Goal: Task Accomplishment & Management: Manage account settings

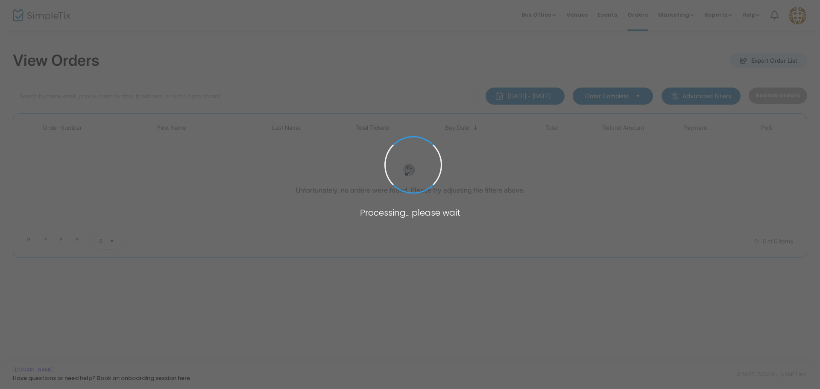
type input "[PERSON_NAME]"
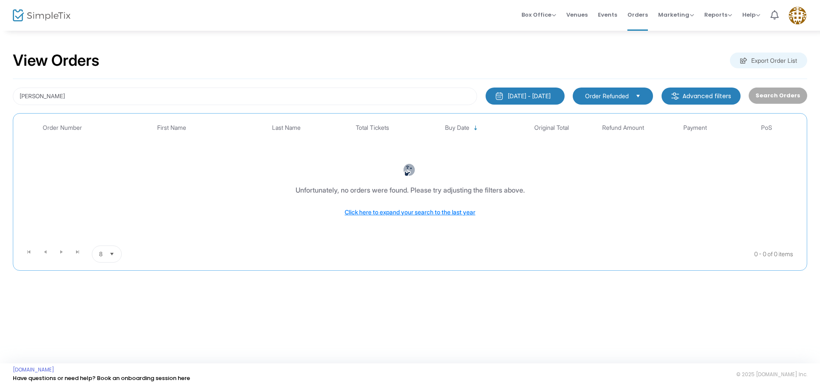
click at [624, 89] on kendo-dropdownlist "Order Refunded" at bounding box center [612, 96] width 80 height 17
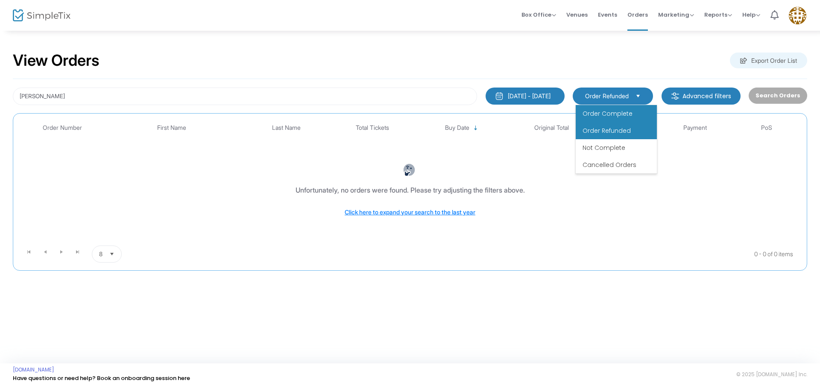
click at [620, 105] on li "Order Complete" at bounding box center [615, 113] width 81 height 17
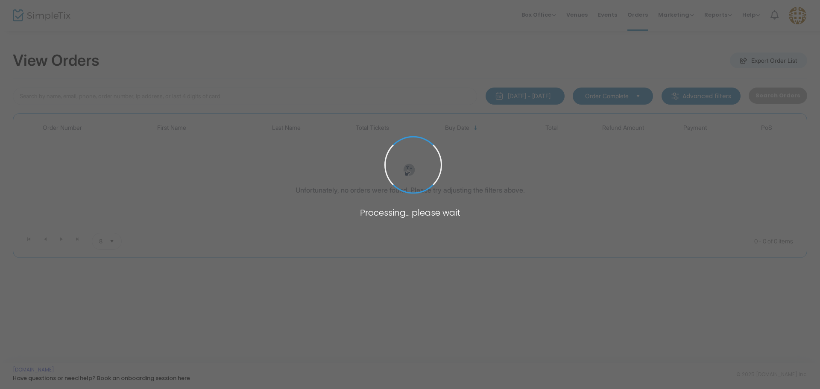
type input "[PERSON_NAME]"
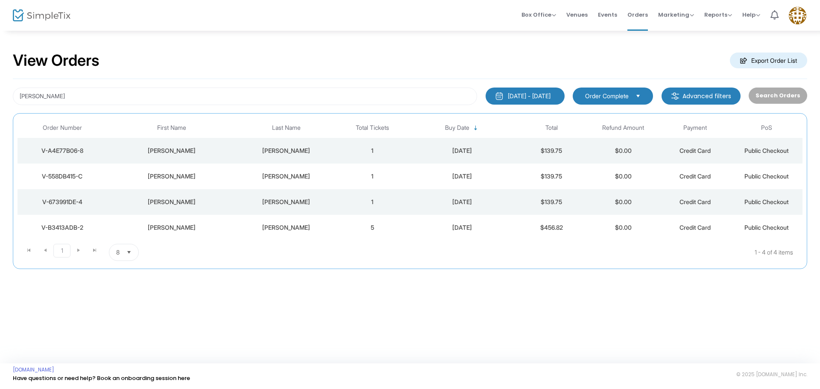
click at [75, 178] on div "V-558DB415-C" at bounding box center [62, 176] width 85 height 9
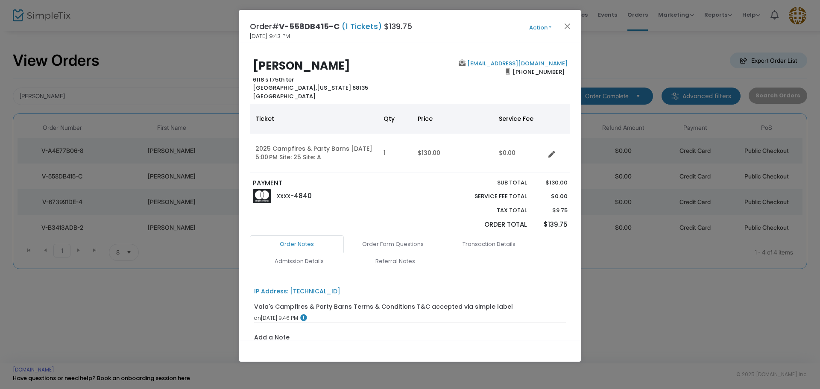
click at [543, 28] on button "Action" at bounding box center [539, 27] width 51 height 9
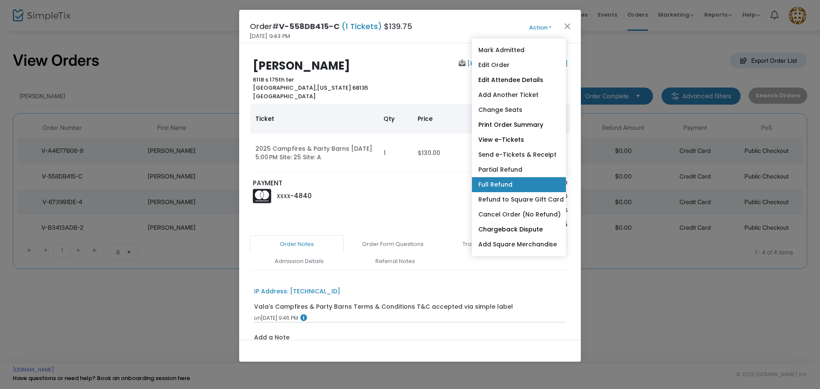
click at [525, 187] on link "Full Refund" at bounding box center [519, 184] width 94 height 15
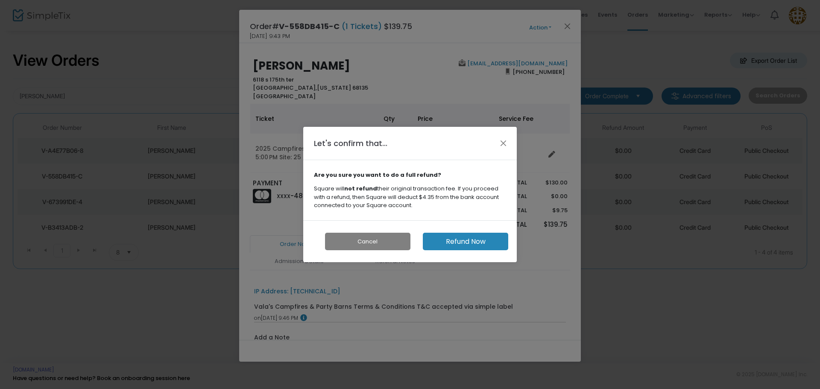
click at [453, 244] on button "Refund Now" at bounding box center [465, 242] width 85 height 18
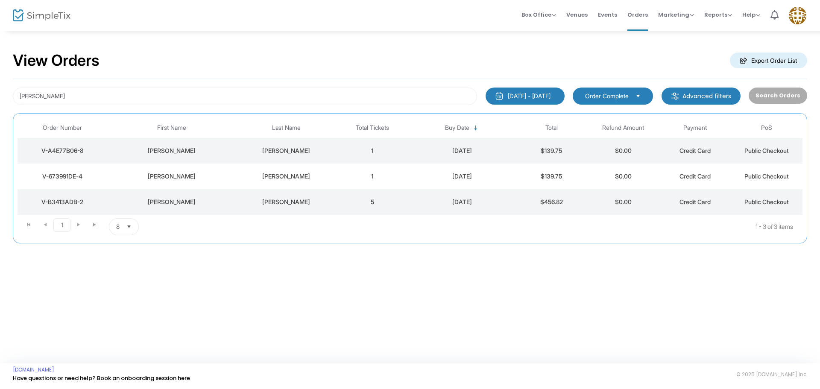
click at [607, 100] on span "Order Complete" at bounding box center [607, 96] width 44 height 9
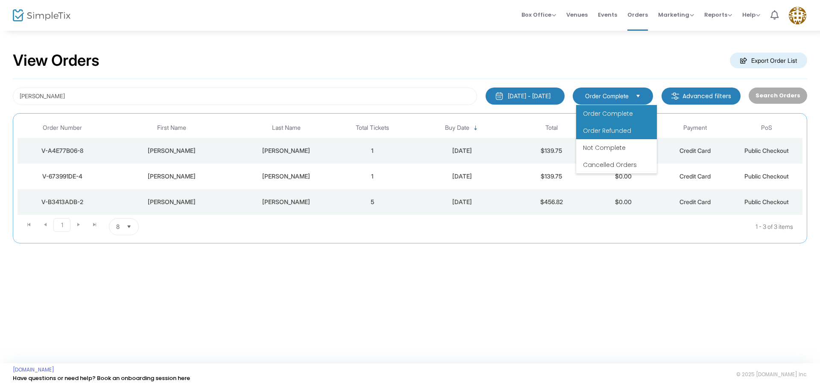
click at [619, 132] on span "Order Refunded" at bounding box center [607, 130] width 48 height 9
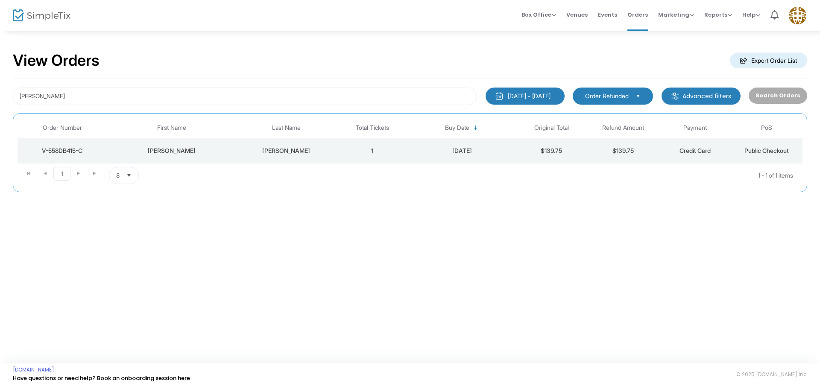
click at [645, 98] on span "Select" at bounding box center [638, 96] width 14 height 14
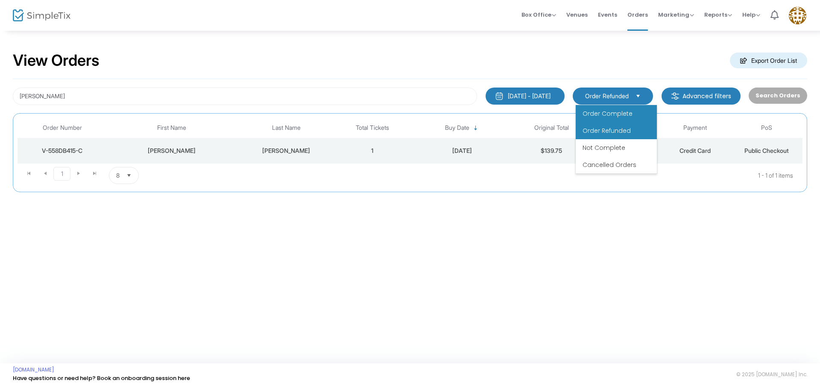
click at [640, 110] on li "Order Complete" at bounding box center [615, 113] width 81 height 17
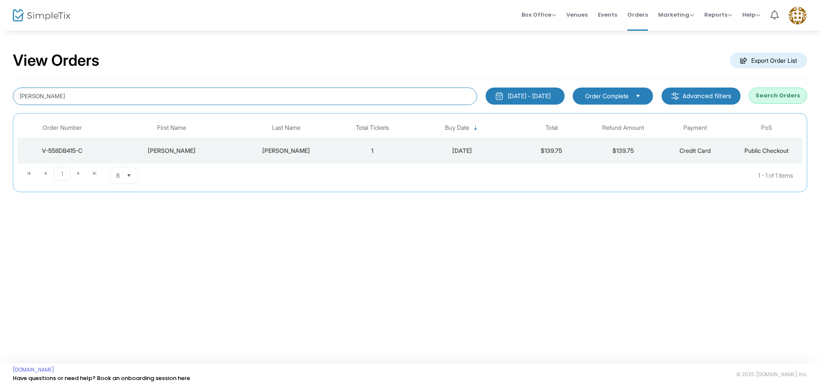
drag, startPoint x: 92, startPoint y: 94, endPoint x: 0, endPoint y: 93, distance: 91.8
click at [0, 95] on div "View Orders Export Order List Jackie davis 1/1/2025 - 9/13/2025 Last 30 Days To…" at bounding box center [410, 126] width 820 height 192
type input "leslie"
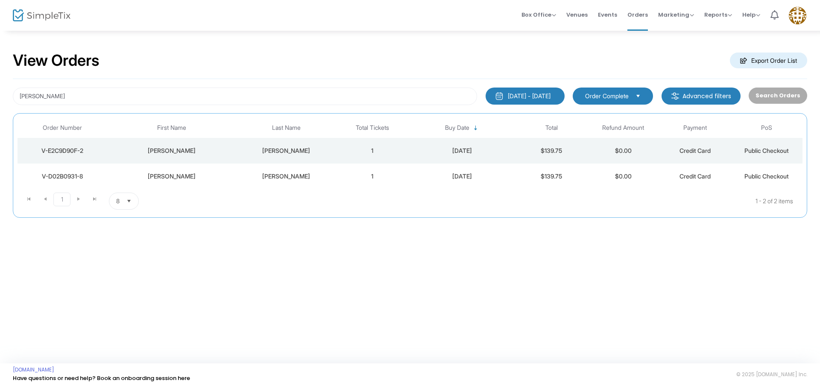
click at [62, 179] on div "V-D02B0931-8" at bounding box center [62, 176] width 85 height 9
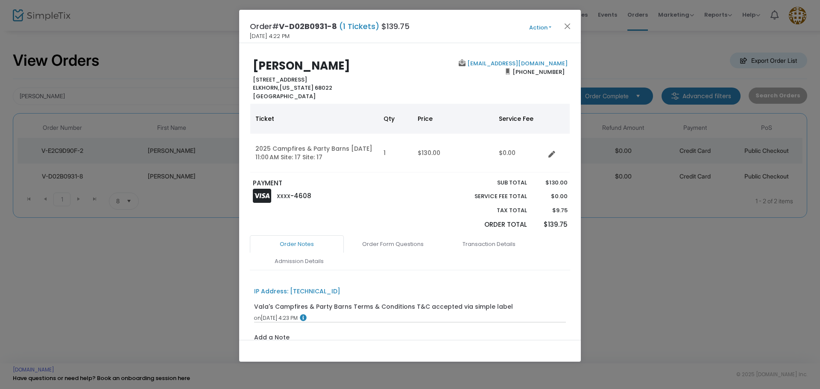
click at [532, 26] on button "Action" at bounding box center [539, 27] width 51 height 9
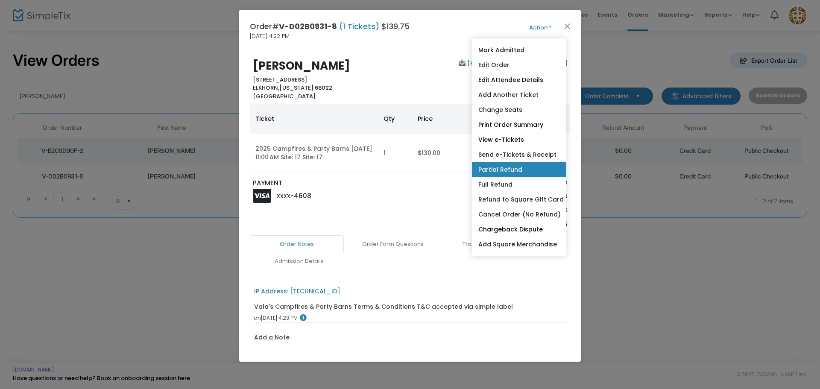
click at [528, 176] on ul "Mark Admitted Edit Order Edit Attendee Details Add Another Ticket Change Seats …" at bounding box center [519, 147] width 94 height 218
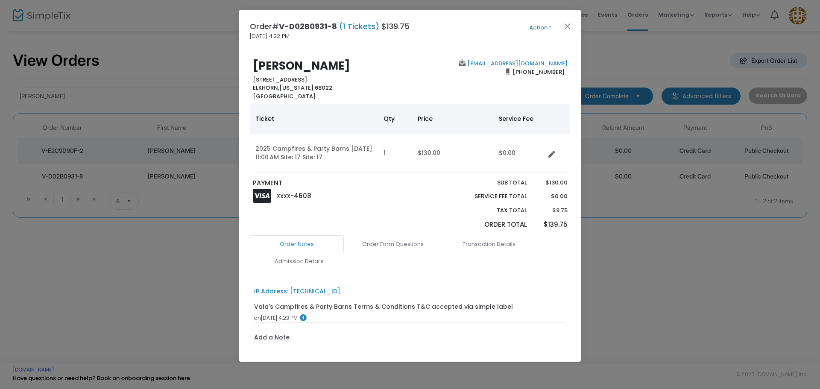
click at [546, 25] on button "Action" at bounding box center [539, 27] width 51 height 9
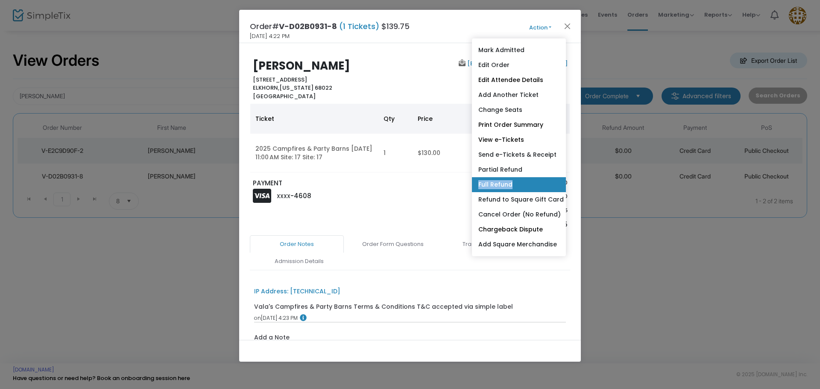
click at [496, 180] on link "Full Refund" at bounding box center [519, 184] width 94 height 15
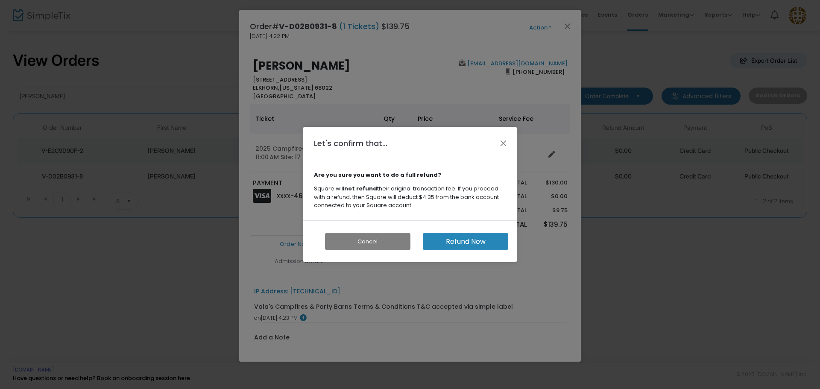
click at [455, 241] on button "Refund Now" at bounding box center [465, 242] width 85 height 18
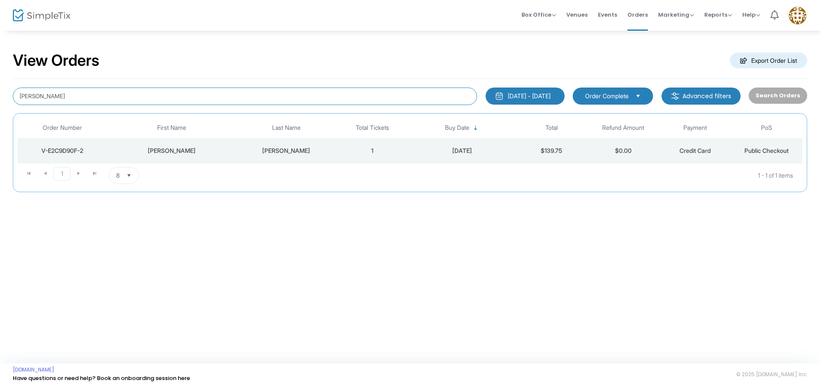
drag, startPoint x: 68, startPoint y: 99, endPoint x: 0, endPoint y: 89, distance: 68.6
click at [0, 89] on div "View Orders Export Order List Leslie colanino 1/1/2025 - 9/13/2025 Last 30 Days…" at bounding box center [410, 126] width 820 height 192
type input "tami"
type input "Tami braley"
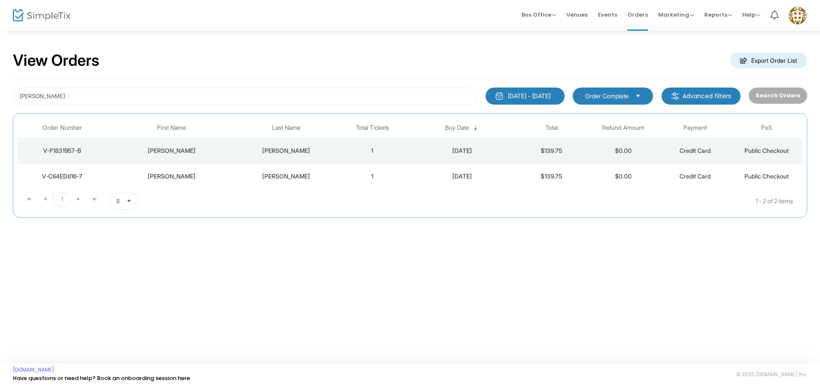
click at [66, 174] on div "V-C64ED816-7" at bounding box center [62, 176] width 85 height 9
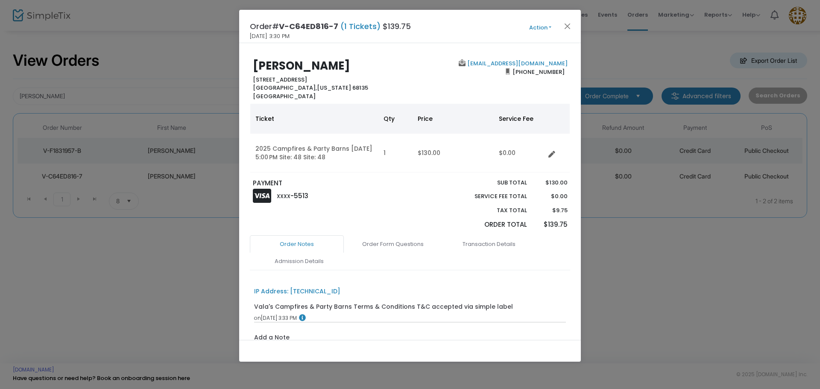
click at [534, 30] on button "Action" at bounding box center [539, 27] width 51 height 9
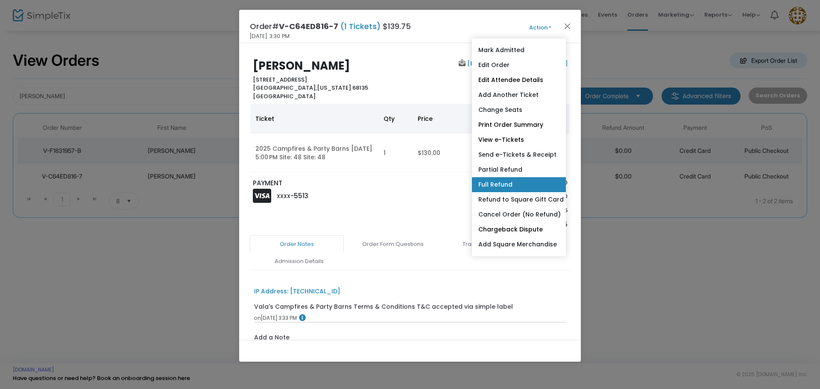
click at [525, 183] on link "Full Refund" at bounding box center [519, 184] width 94 height 15
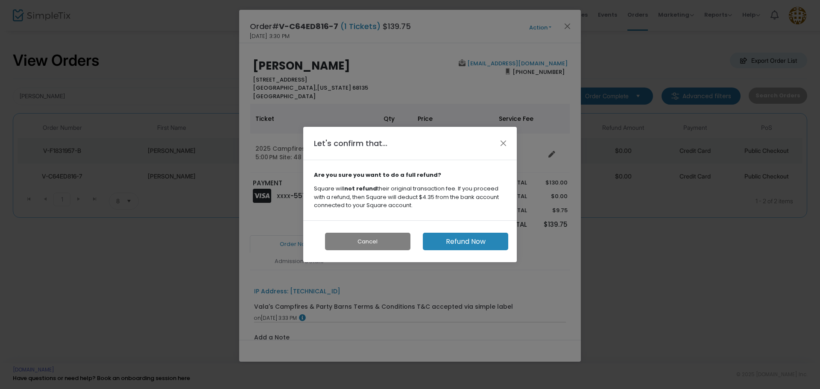
click at [473, 245] on button "Refund Now" at bounding box center [465, 242] width 85 height 18
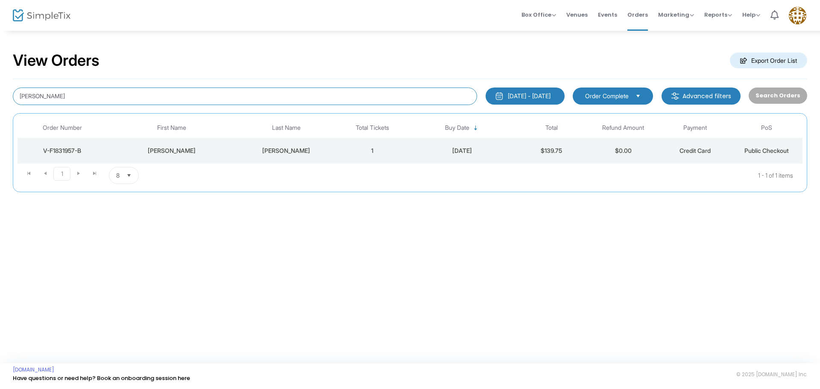
drag, startPoint x: 59, startPoint y: 94, endPoint x: 0, endPoint y: 96, distance: 59.3
click at [0, 96] on div "View Orders Export Order List Tami braley 1/1/2025 - 9/13/2025 Last 30 Days Tod…" at bounding box center [410, 126] width 820 height 192
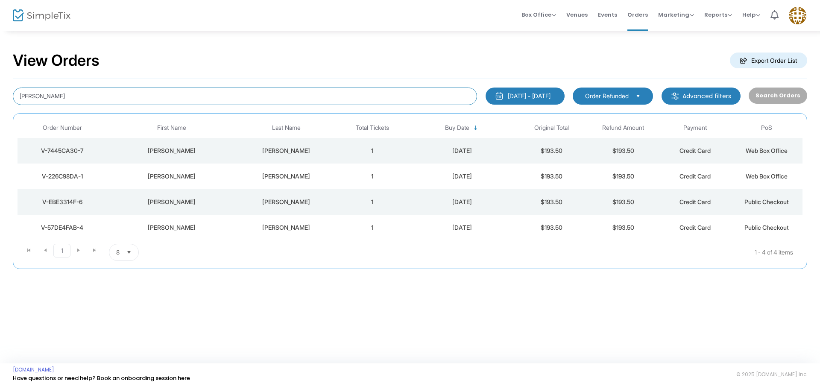
drag, startPoint x: 93, startPoint y: 101, endPoint x: 0, endPoint y: 102, distance: 93.5
click at [0, 101] on div "View Orders Export Order List Annabelle edwards 1/1/2025 - 9/13/2025 Last 30 Da…" at bounding box center [410, 164] width 820 height 269
type input "morgan"
type input "Morgan plugge"
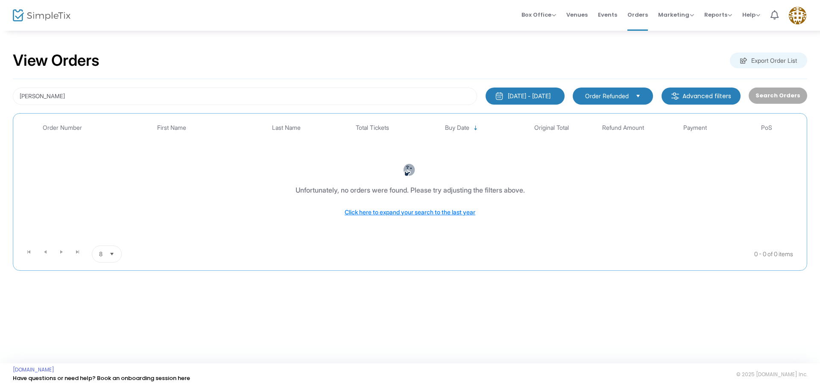
click at [593, 103] on kendo-dropdownlist "Order Refunded" at bounding box center [612, 96] width 80 height 17
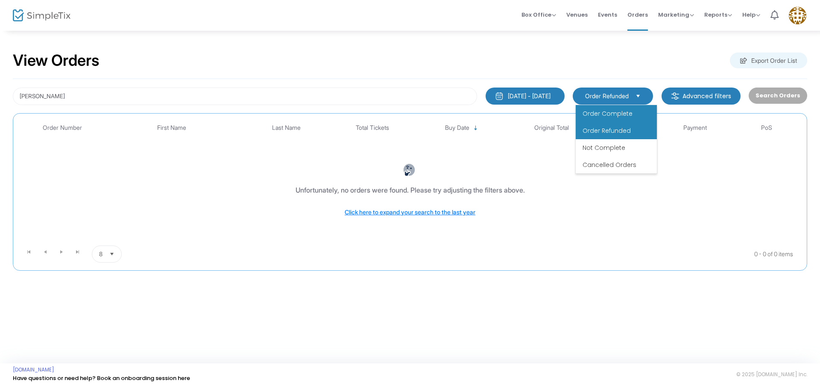
click at [590, 119] on li "Order Complete" at bounding box center [615, 113] width 81 height 17
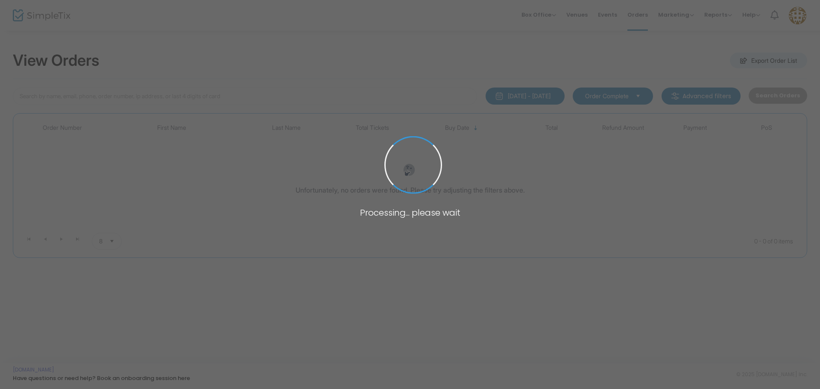
type input "[PERSON_NAME]"
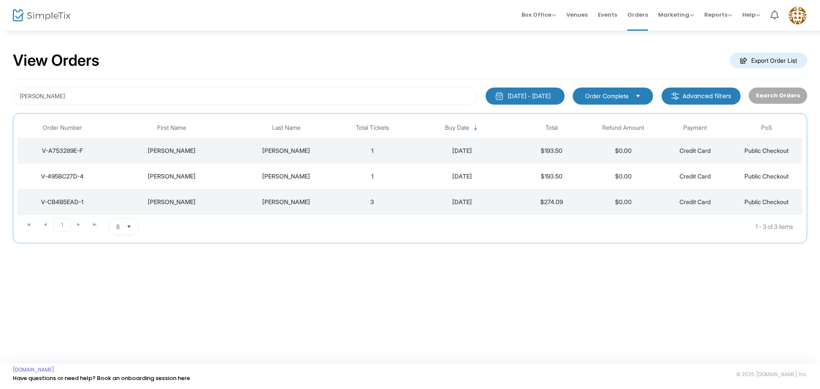
click at [64, 175] on div "V-495BC27D-4" at bounding box center [62, 176] width 85 height 9
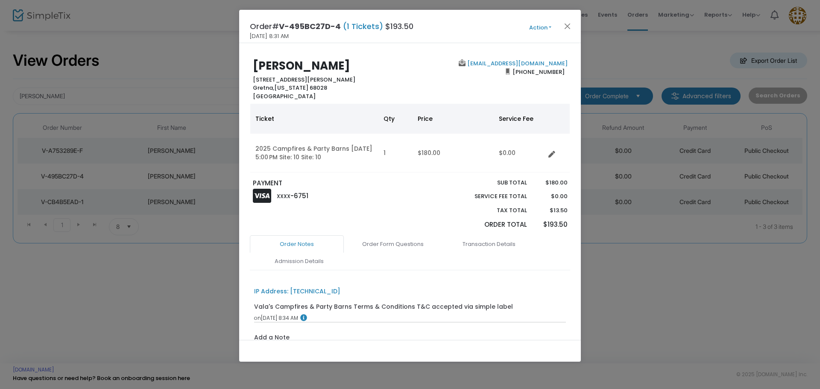
click at [534, 28] on button "Action" at bounding box center [539, 27] width 51 height 9
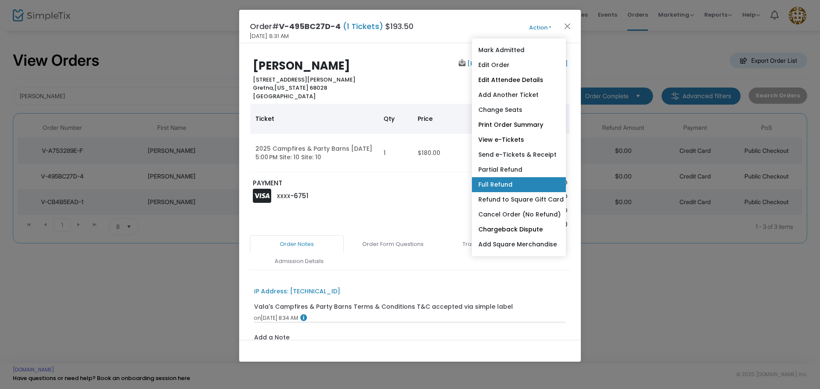
click at [515, 185] on link "Full Refund" at bounding box center [519, 184] width 94 height 15
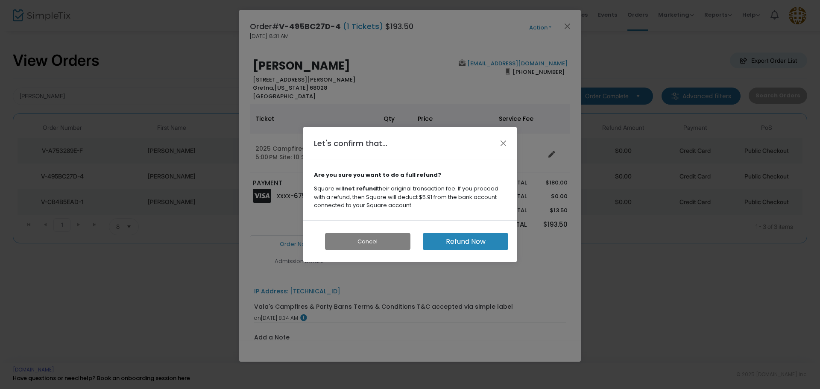
click at [438, 241] on button "Refund Now" at bounding box center [465, 242] width 85 height 18
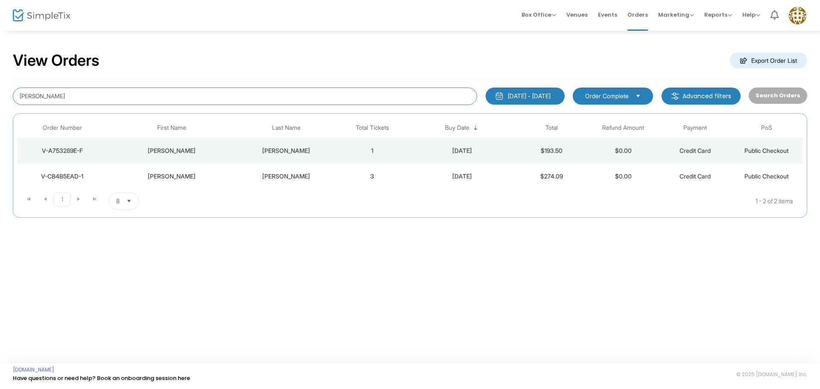
drag, startPoint x: 67, startPoint y: 96, endPoint x: 0, endPoint y: 88, distance: 67.9
click at [0, 88] on div "View Orders Export Order List Morgan plugge 1/1/2025 - 9/13/2025 Last 30 Days T…" at bounding box center [410, 139] width 820 height 218
click at [638, 96] on span "Select" at bounding box center [638, 96] width 14 height 14
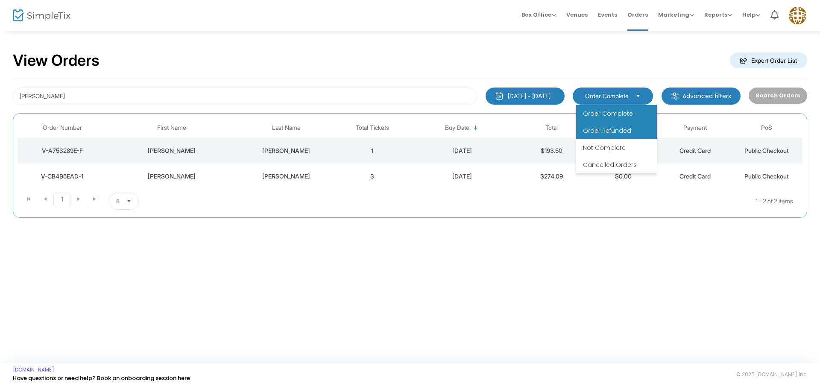
click at [632, 129] on li "Order Refunded" at bounding box center [616, 130] width 81 height 17
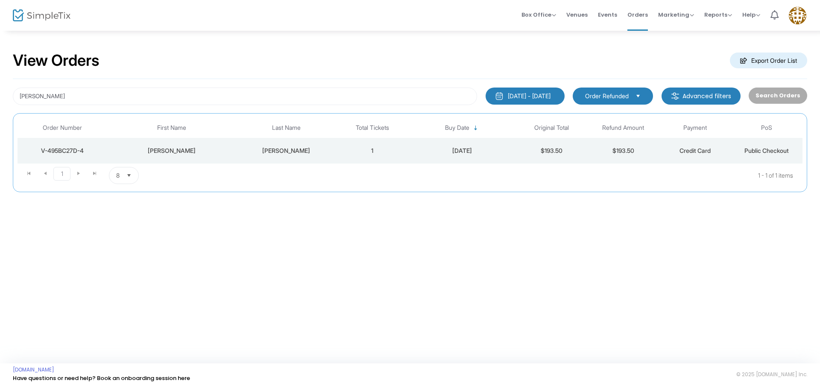
click at [630, 101] on kendo-dropdownlist "Order Refunded" at bounding box center [612, 96] width 80 height 17
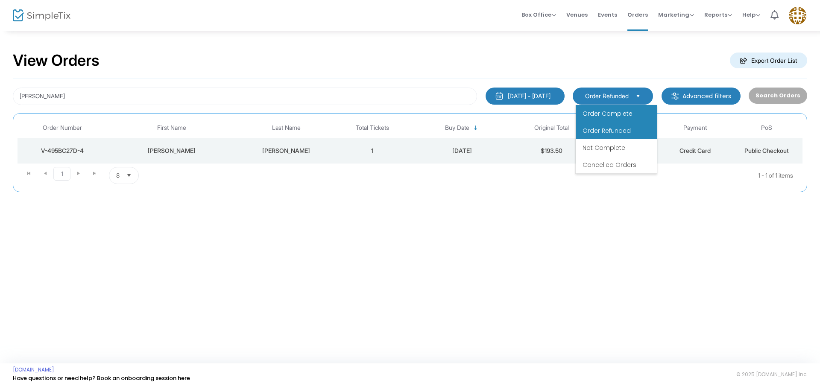
click at [626, 114] on span "Order Complete" at bounding box center [607, 113] width 50 height 9
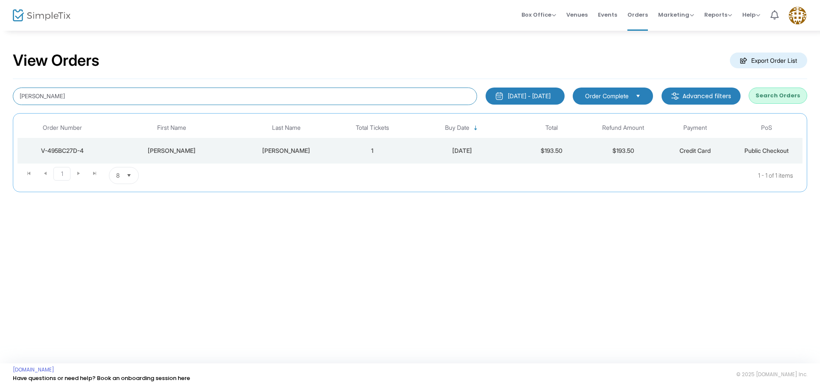
drag, startPoint x: 74, startPoint y: 97, endPoint x: 0, endPoint y: 90, distance: 74.2
click at [0, 90] on div "View Orders Export Order List [PERSON_NAME] [DATE] - [DATE] Last 30 Days [DATE]…" at bounding box center [410, 126] width 820 height 192
type input "[PERSON_NAME]"
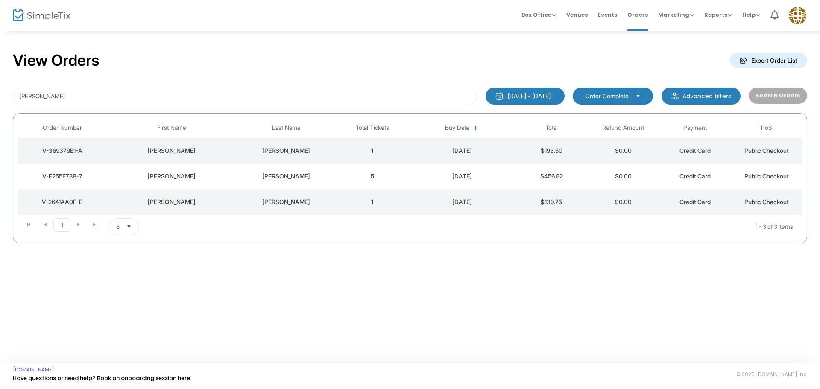
click at [63, 201] on div "V-2641AA0F-E" at bounding box center [62, 202] width 85 height 9
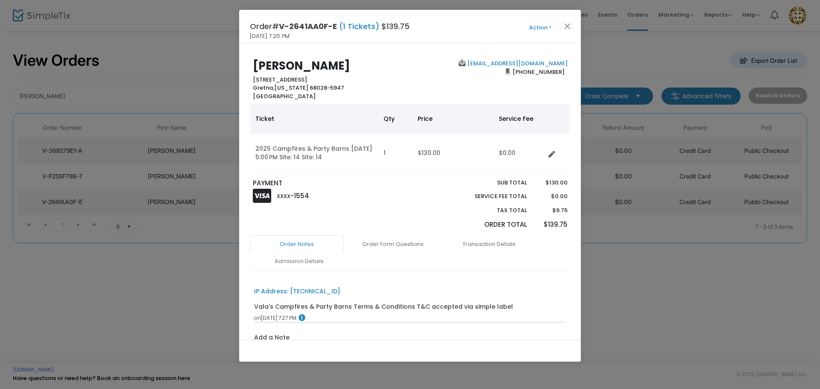
click at [538, 25] on button "Action" at bounding box center [539, 27] width 51 height 9
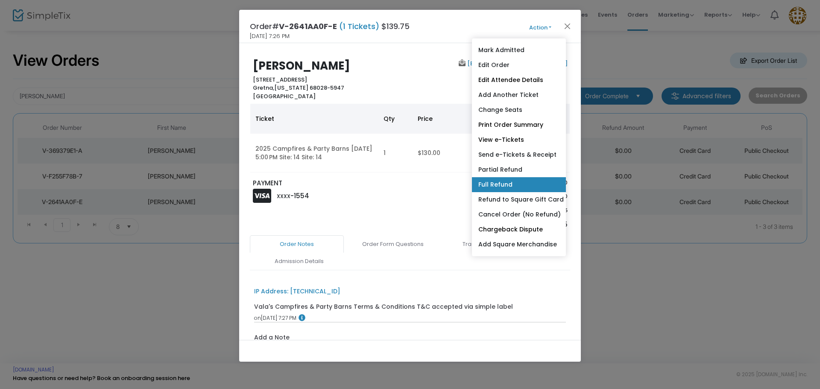
click at [515, 184] on link "Full Refund" at bounding box center [519, 184] width 94 height 15
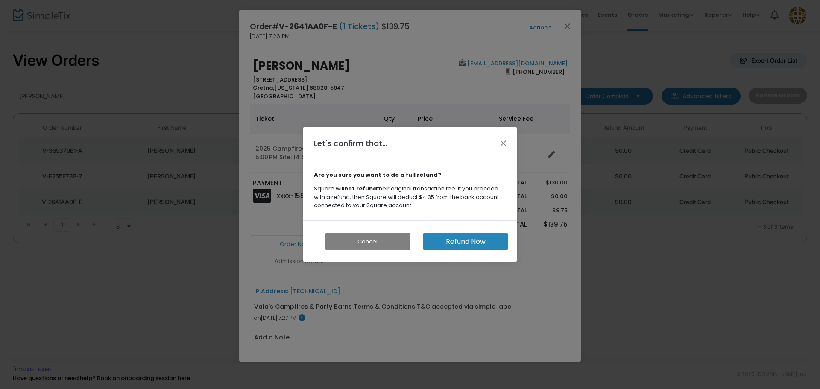
click at [424, 245] on button "Refund Now" at bounding box center [465, 242] width 85 height 18
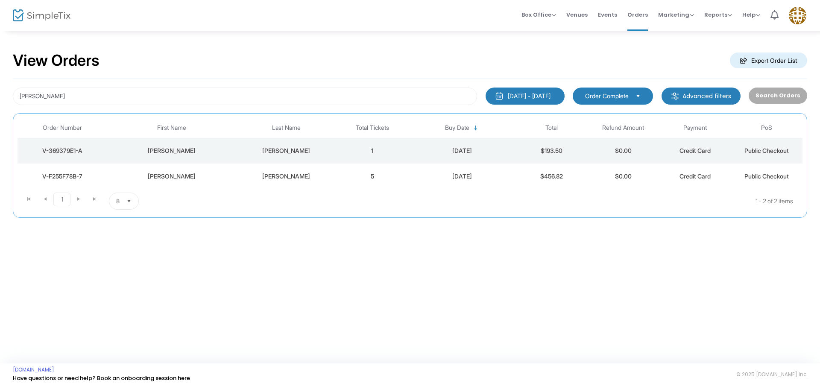
click at [632, 99] on span "Order Complete" at bounding box center [606, 95] width 50 height 9
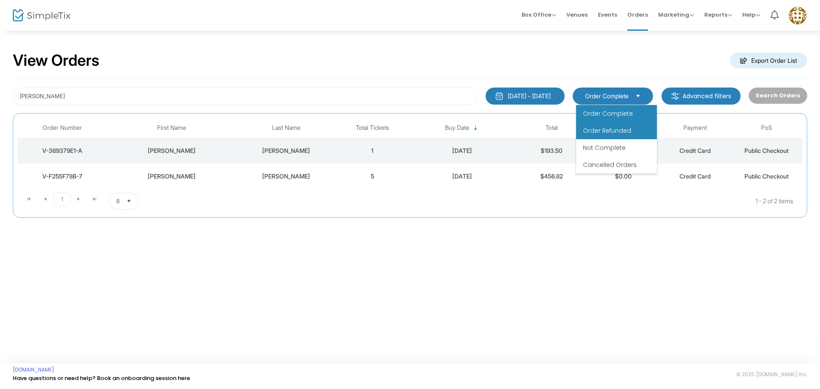
click at [624, 124] on li "Order Refunded" at bounding box center [616, 130] width 81 height 17
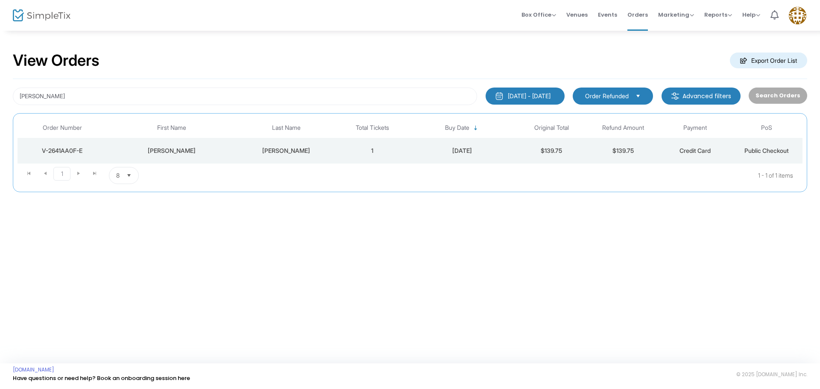
click at [617, 95] on span "Order Refunded" at bounding box center [607, 96] width 44 height 9
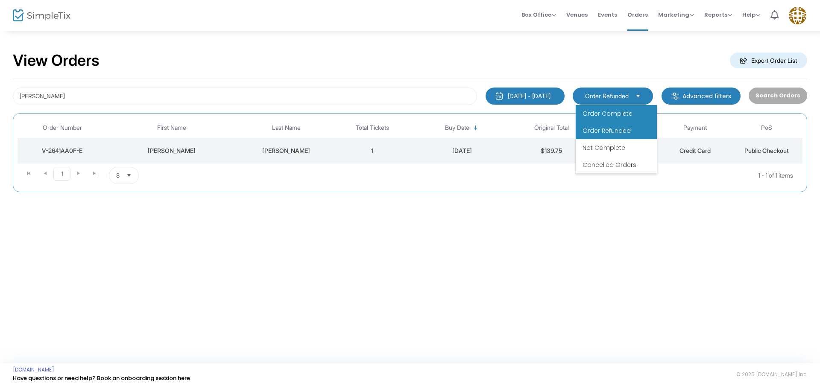
click at [608, 109] on span "Order Complete" at bounding box center [607, 113] width 50 height 9
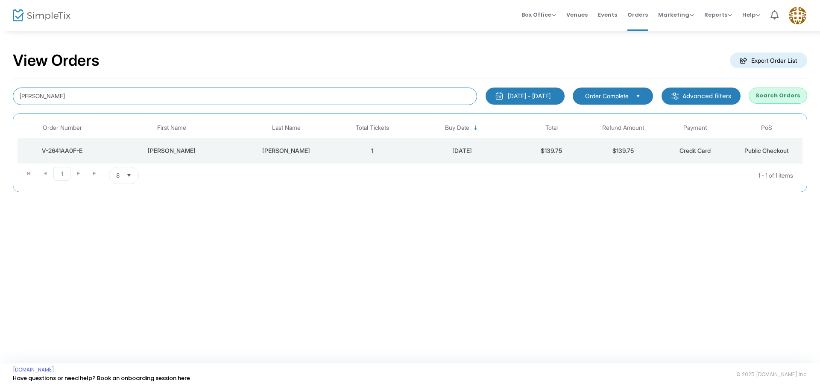
drag, startPoint x: 109, startPoint y: 102, endPoint x: 0, endPoint y: 82, distance: 111.0
click at [0, 82] on div "View Orders Export Order List Rochelle swanson 1/1/2025 - 9/13/2025 Last 30 Day…" at bounding box center [410, 126] width 820 height 192
type input "kelly"
type input "Kelly daly"
click at [771, 96] on button "Search Orders" at bounding box center [777, 96] width 58 height 16
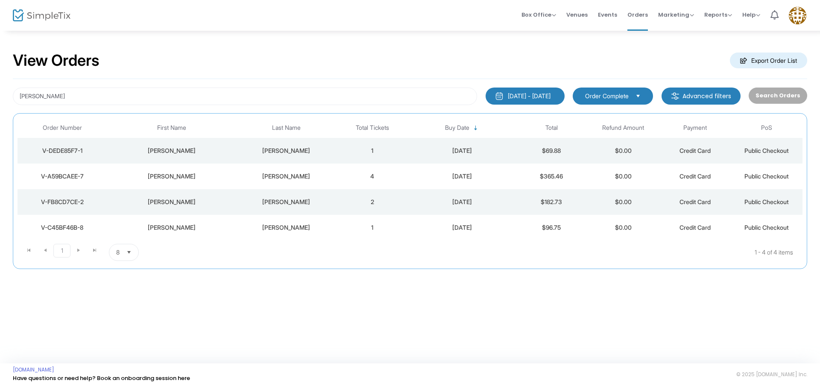
click at [48, 228] on div "V-C45BF46B-8" at bounding box center [62, 227] width 85 height 9
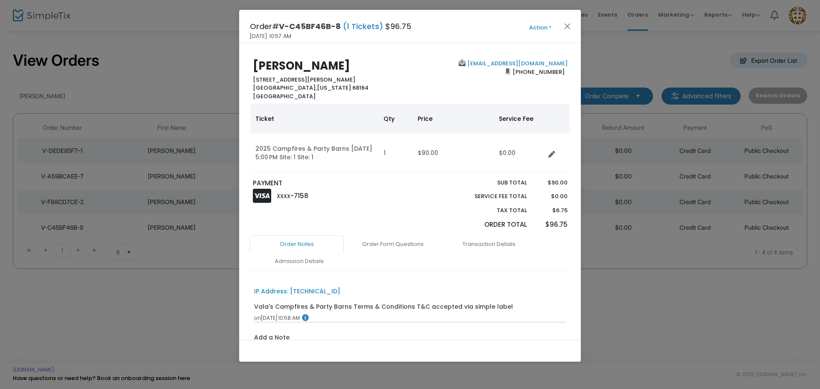
click at [538, 27] on button "Action" at bounding box center [539, 27] width 51 height 9
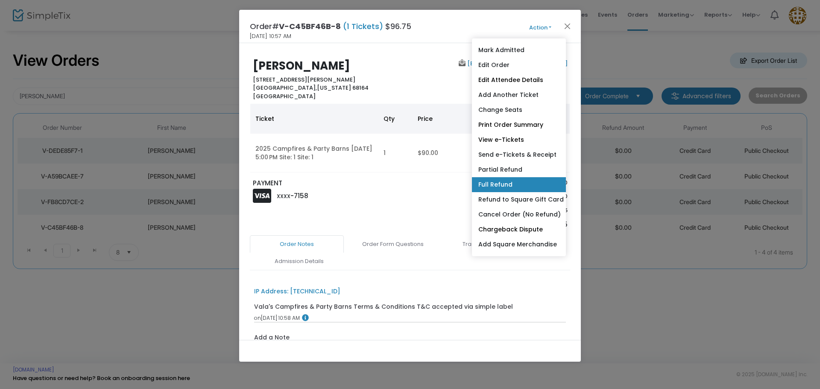
click at [519, 180] on link "Full Refund" at bounding box center [519, 184] width 94 height 15
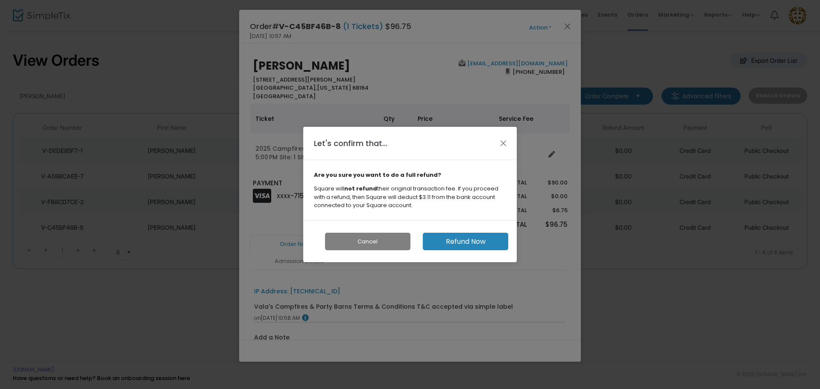
click at [481, 244] on button "Refund Now" at bounding box center [465, 242] width 85 height 18
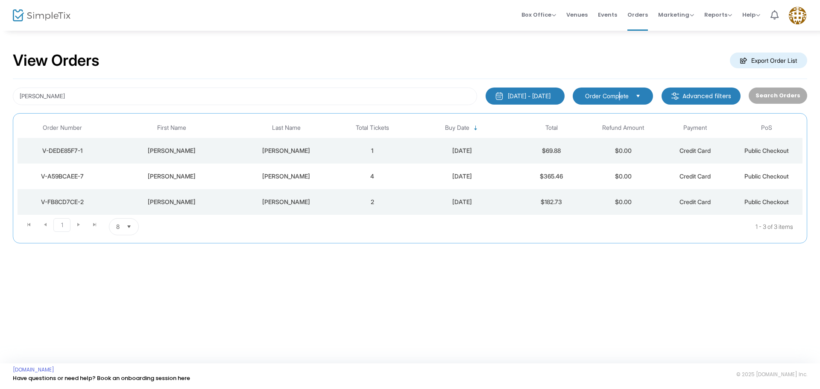
click at [623, 99] on span "Order Complete" at bounding box center [607, 96] width 44 height 9
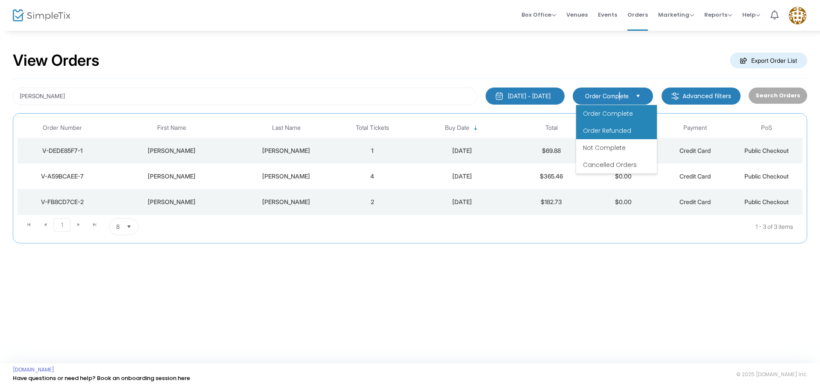
click at [617, 125] on li "Order Refunded" at bounding box center [616, 130] width 81 height 17
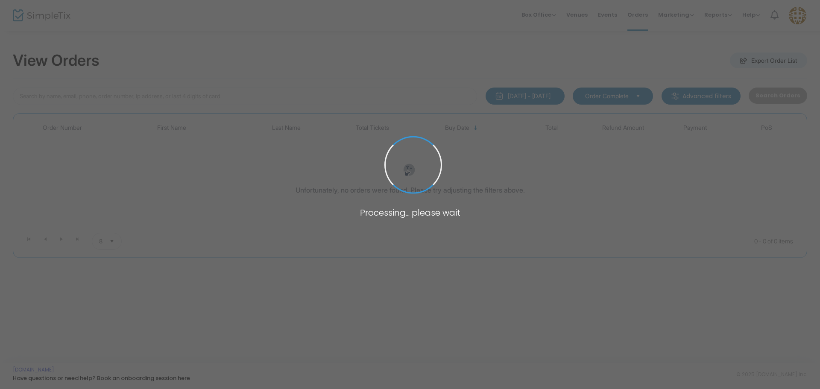
type input "[PERSON_NAME]"
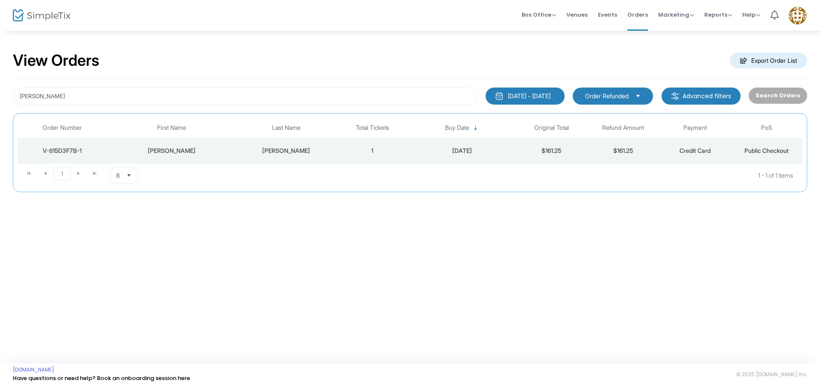
click at [603, 93] on span "Order Refunded" at bounding box center [607, 96] width 44 height 9
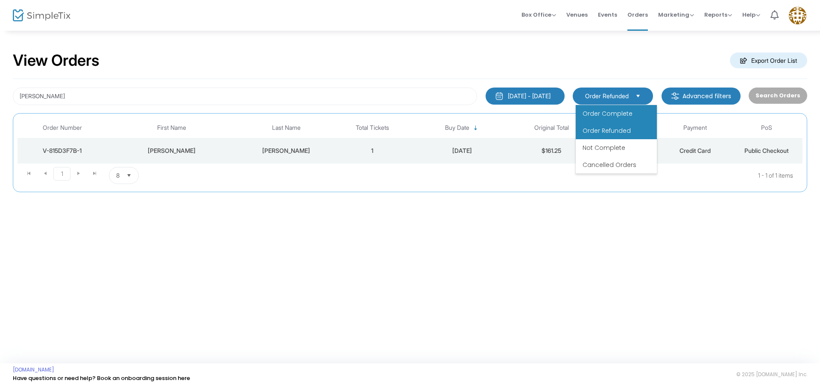
click at [603, 110] on span "Order Complete" at bounding box center [607, 113] width 50 height 9
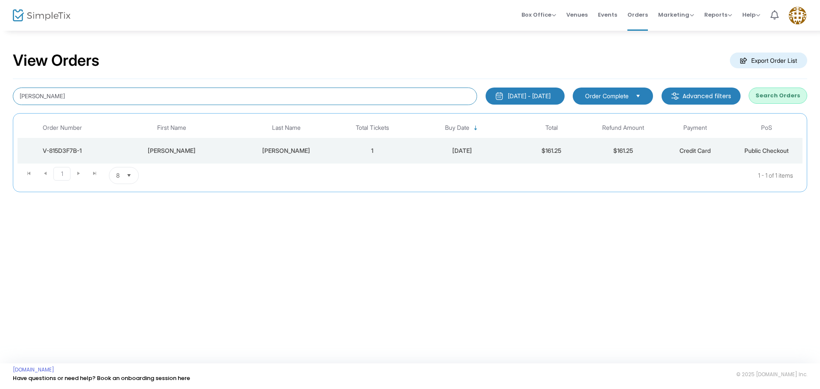
drag, startPoint x: 80, startPoint y: 96, endPoint x: 0, endPoint y: 87, distance: 80.3
click at [0, 87] on div "View Orders Export Order List [PERSON_NAME] [DATE] - [DATE] Last 30 Days [DATE]…" at bounding box center [410, 126] width 820 height 192
type input "bryttney"
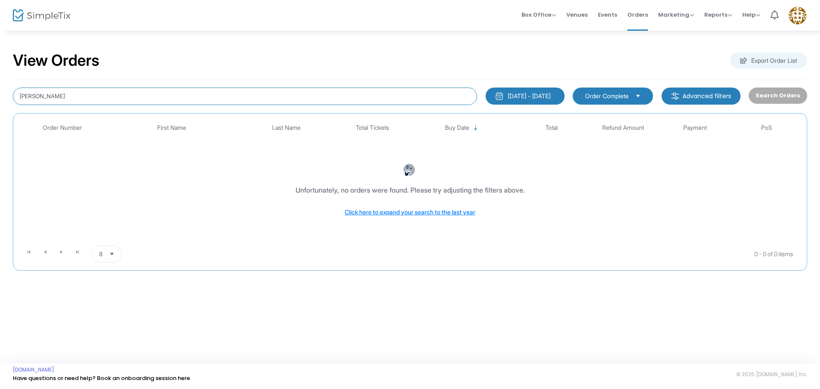
drag, startPoint x: 74, startPoint y: 99, endPoint x: 0, endPoint y: 75, distance: 77.9
click at [0, 75] on div "View Orders Export Order List [PERSON_NAME] [DATE] - [DATE] Last 30 Days [DATE]…" at bounding box center [410, 165] width 820 height 271
type input "[PERSON_NAME]"
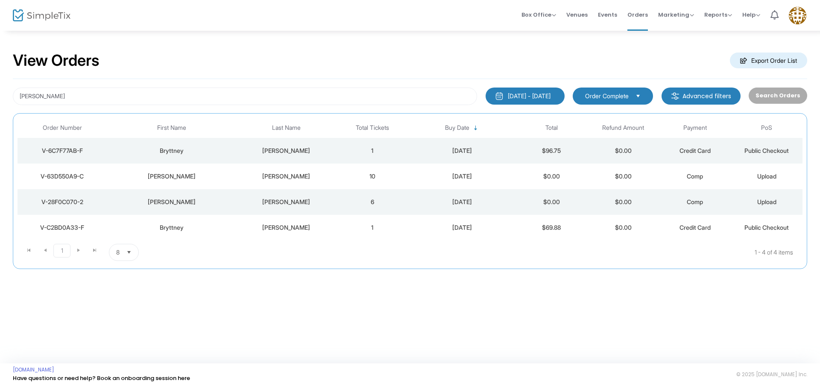
click at [68, 227] on div "V-C2BD0A33-F" at bounding box center [62, 227] width 85 height 9
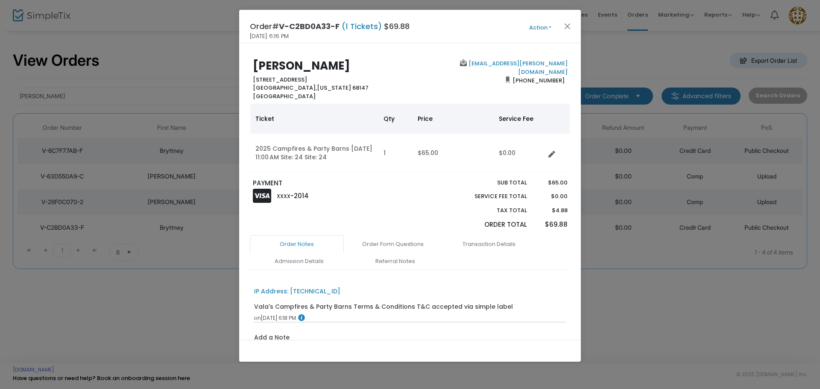
click at [534, 26] on button "Action" at bounding box center [539, 27] width 51 height 9
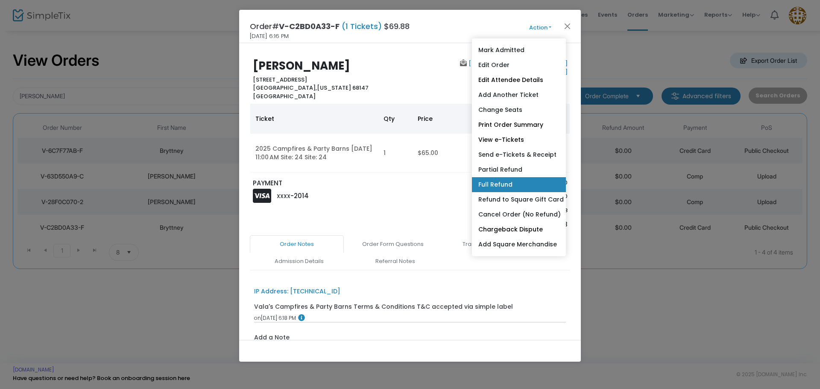
click at [510, 190] on link "Full Refund" at bounding box center [519, 184] width 94 height 15
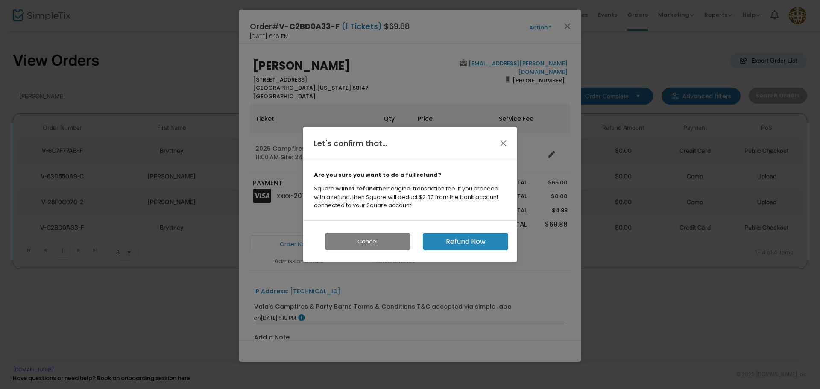
click at [464, 239] on button "Refund Now" at bounding box center [465, 242] width 85 height 18
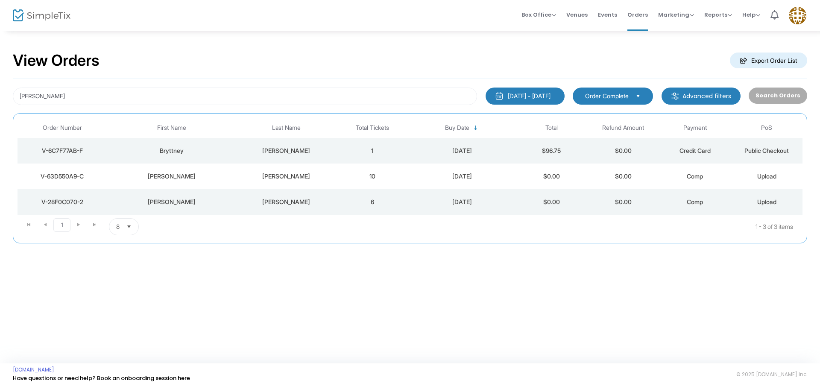
click at [628, 95] on span "Order Complete" at bounding box center [607, 96] width 44 height 9
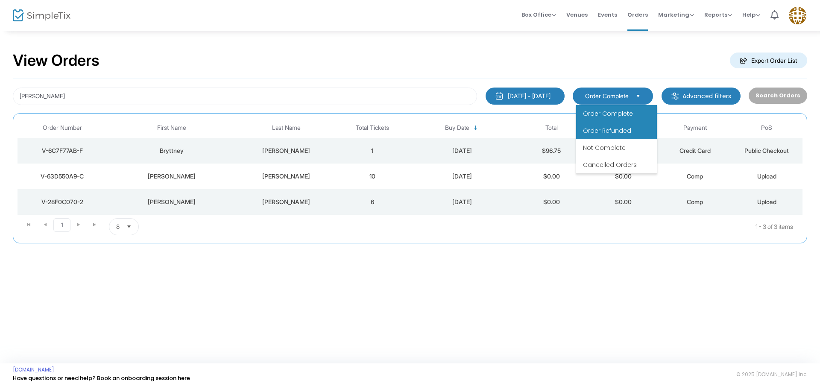
click at [626, 134] on span "Order Refunded" at bounding box center [607, 130] width 48 height 9
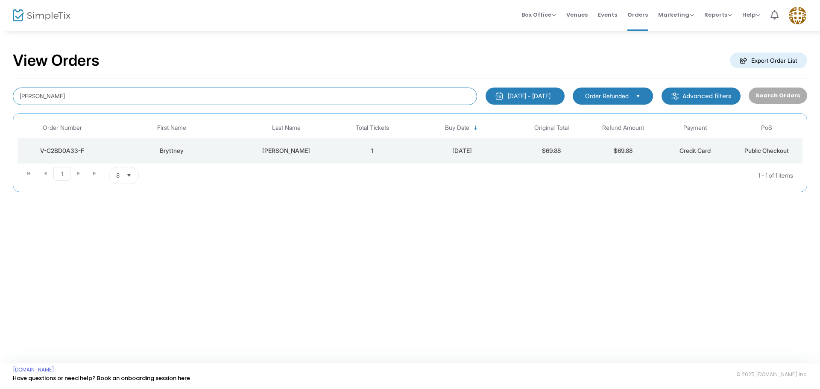
drag, startPoint x: 60, startPoint y: 97, endPoint x: 0, endPoint y: 87, distance: 61.0
click at [0, 95] on div "View Orders Export Order List gullie 1/1/2025 - 9/13/2025 Last 30 Days Today Ye…" at bounding box center [410, 126] width 820 height 192
type input "[PERSON_NAME]"
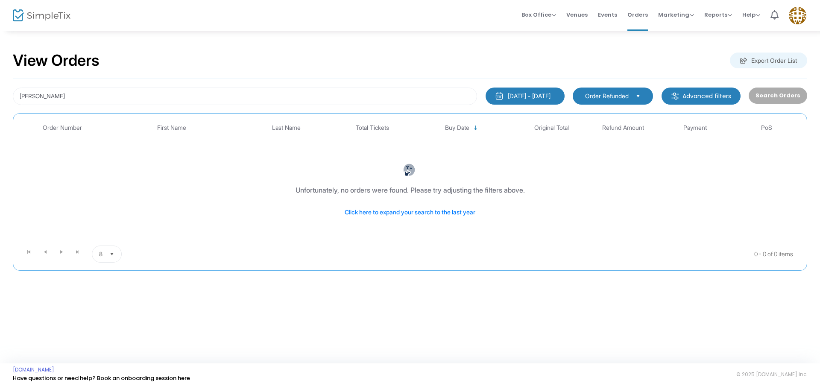
click at [627, 92] on span "Order Refunded" at bounding box center [607, 96] width 44 height 9
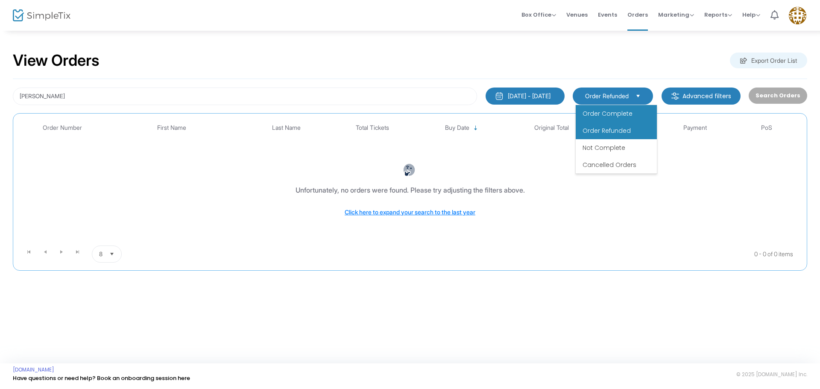
click at [619, 110] on span "Order Complete" at bounding box center [607, 113] width 50 height 9
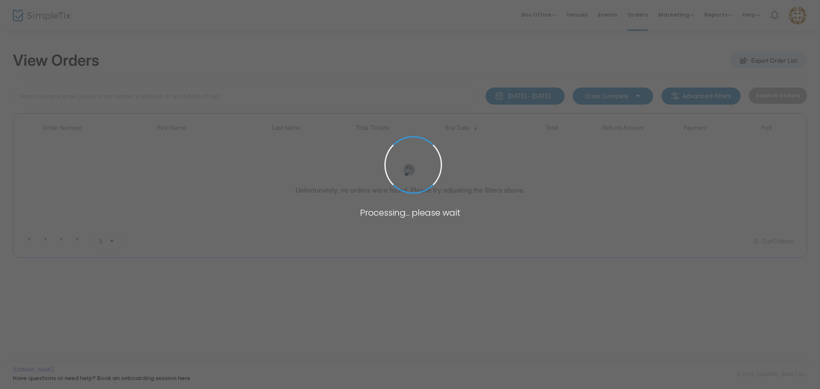
type input "[PERSON_NAME]"
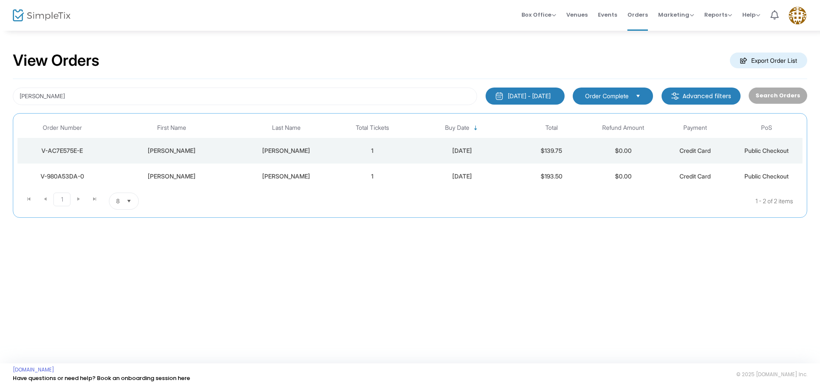
click at [69, 176] on div "V-980A53DA-0" at bounding box center [62, 176] width 85 height 9
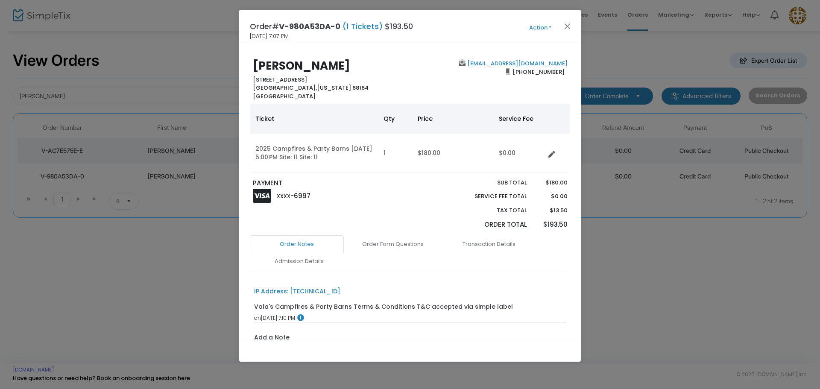
click at [543, 27] on button "Action" at bounding box center [539, 27] width 51 height 9
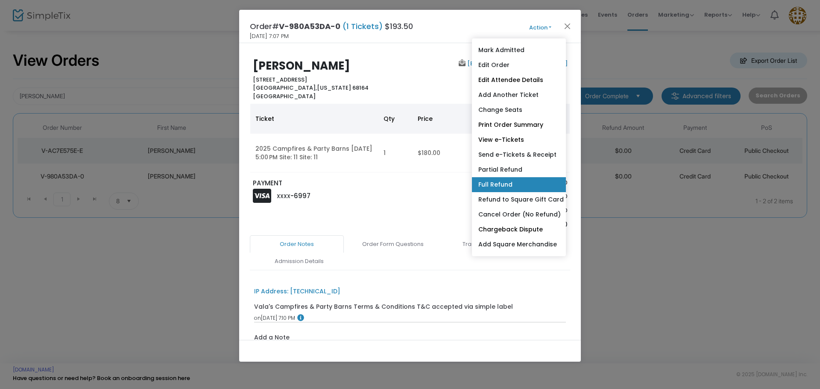
click at [525, 183] on link "Full Refund" at bounding box center [519, 184] width 94 height 15
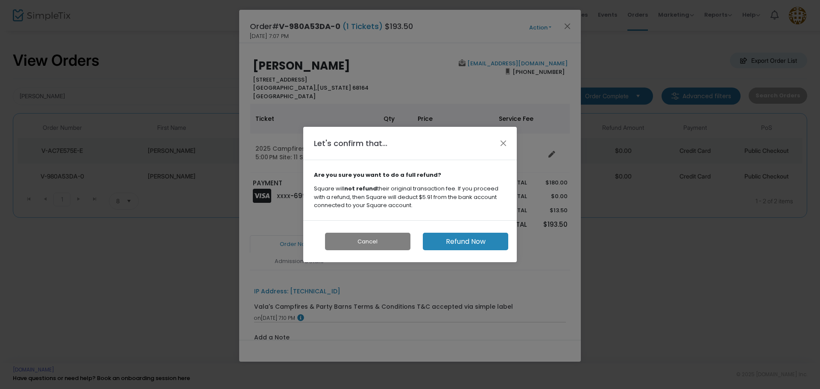
click at [462, 241] on button "Refund Now" at bounding box center [465, 242] width 85 height 18
